Goal: Find specific page/section: Find specific page/section

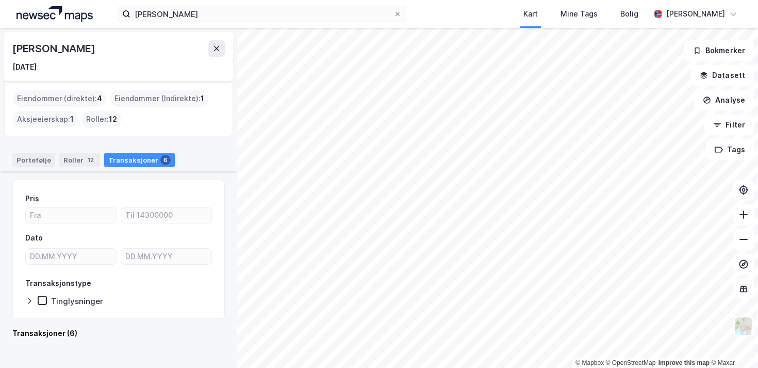
scroll to position [758, 0]
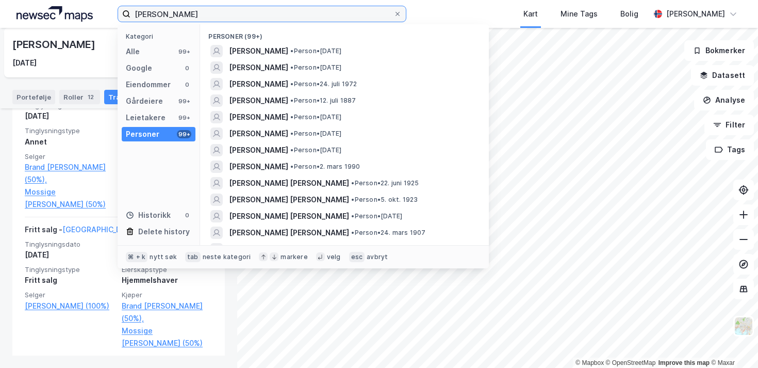
click at [197, 14] on input "[PERSON_NAME]" at bounding box center [261, 13] width 263 height 15
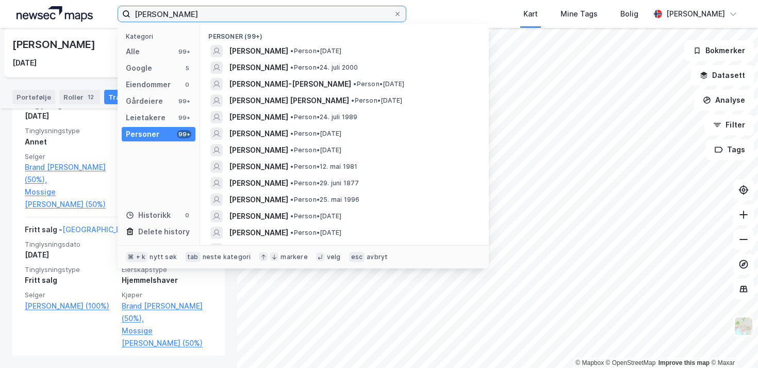
paste input "[PERSON_NAME] H"
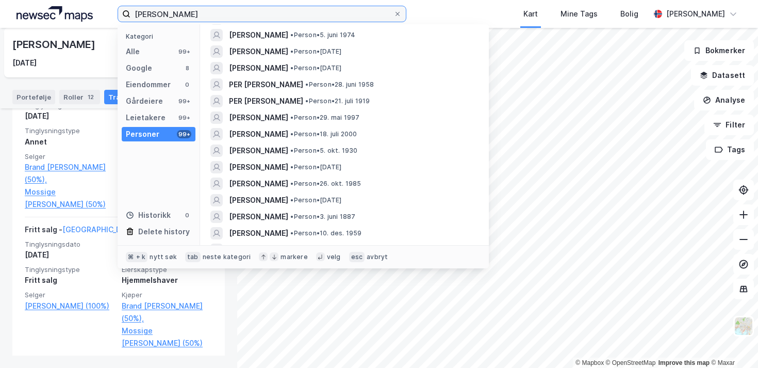
scroll to position [280, 0]
click at [181, 19] on input "[PERSON_NAME]" at bounding box center [261, 13] width 263 height 15
click at [183, 13] on input "[PERSON_NAME]" at bounding box center [261, 13] width 263 height 15
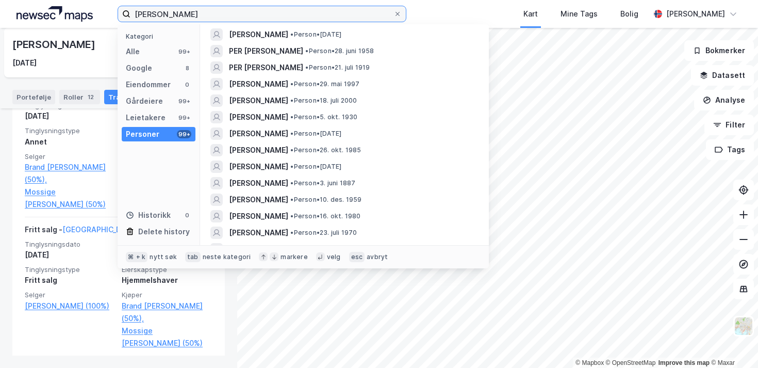
scroll to position [0, 0]
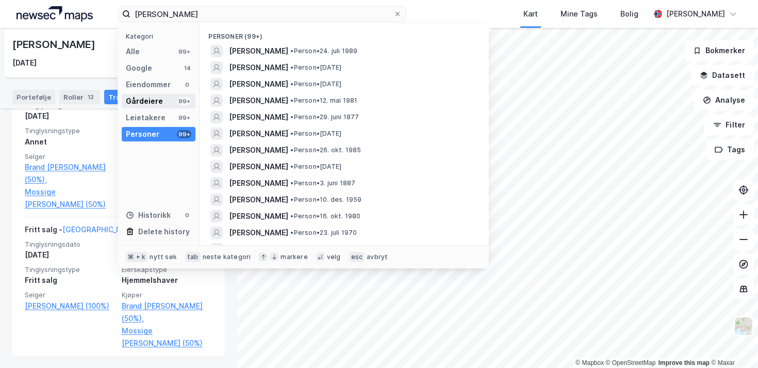
click at [145, 101] on div "Gårdeiere" at bounding box center [144, 101] width 37 height 12
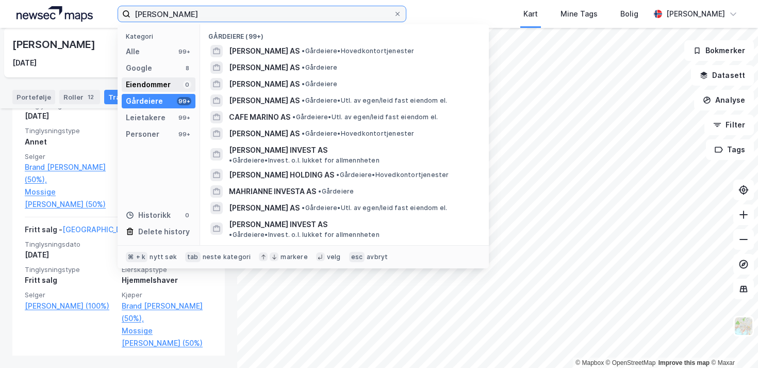
type input "[PERSON_NAME]"
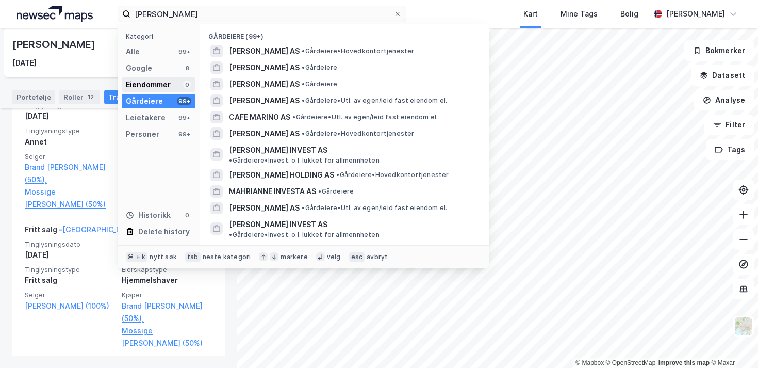
click at [149, 82] on div "Eiendommer" at bounding box center [148, 84] width 45 height 12
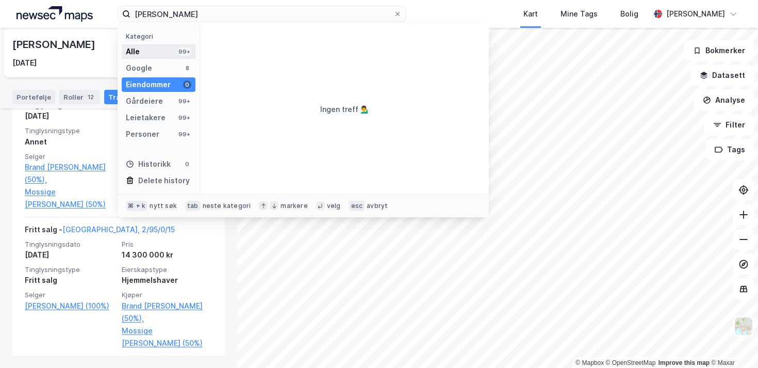
click at [146, 52] on div "Alle 99+" at bounding box center [159, 51] width 74 height 14
